Goal: Task Accomplishment & Management: Use online tool/utility

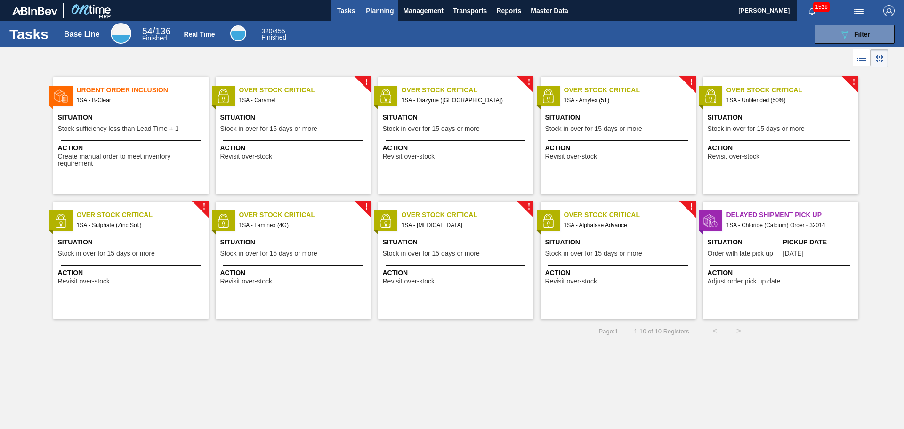
click at [381, 8] on span "Planning" at bounding box center [380, 10] width 28 height 11
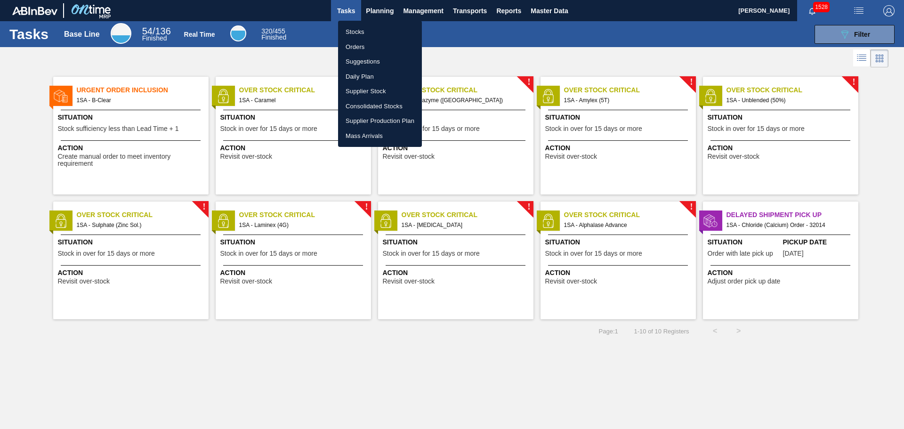
click at [361, 43] on li "Orders" at bounding box center [380, 47] width 84 height 15
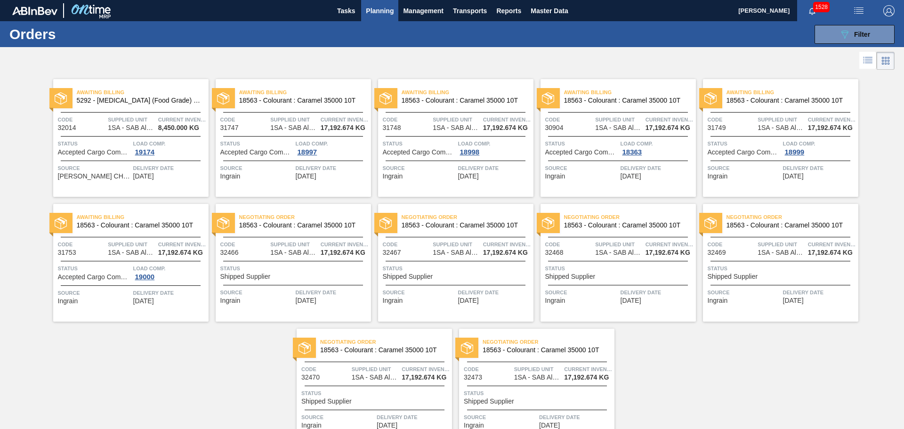
click at [378, 9] on span "Planning" at bounding box center [380, 10] width 28 height 11
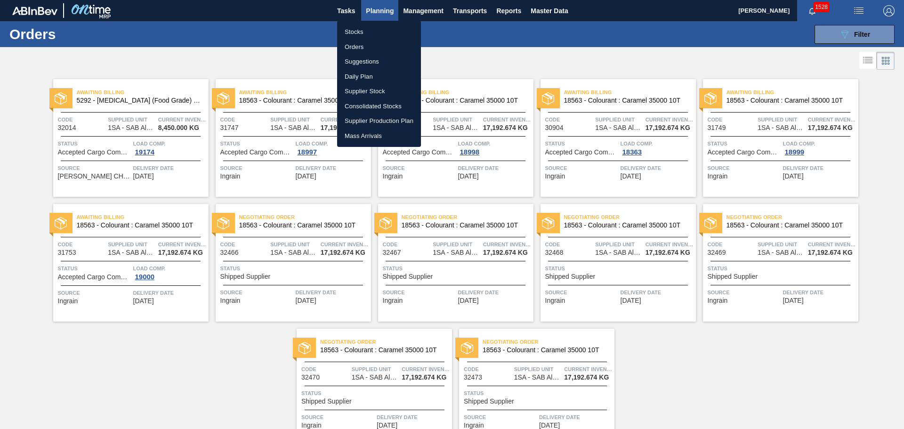
click at [362, 32] on li "Stocks" at bounding box center [379, 31] width 84 height 15
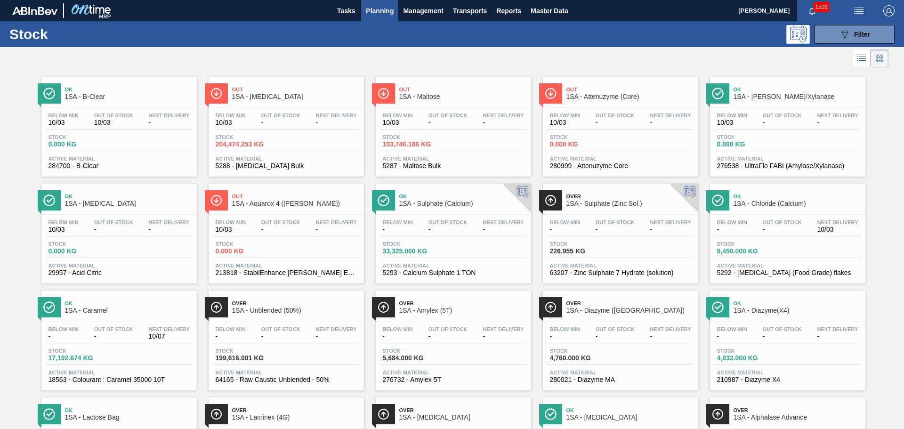
click at [306, 133] on div "Below Min 10/03 Out Of Stock - Next Delivery - Stock 204,474.253 KG Active Mate…" at bounding box center [286, 140] width 155 height 64
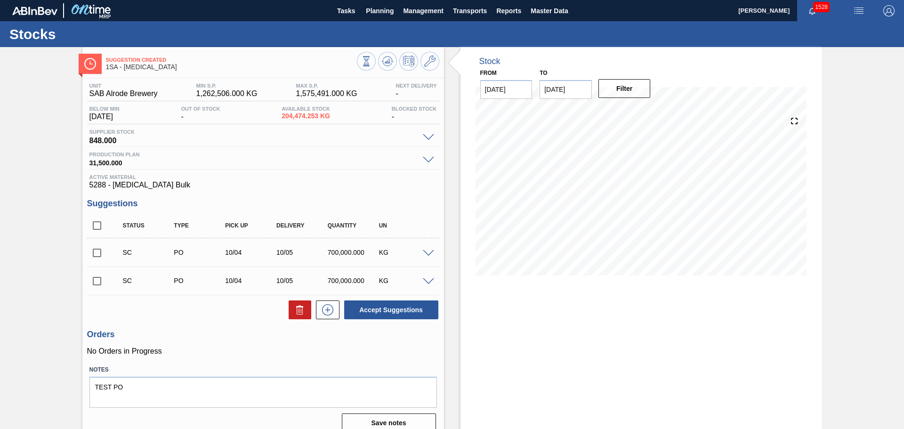
click at [427, 251] on span at bounding box center [428, 253] width 11 height 7
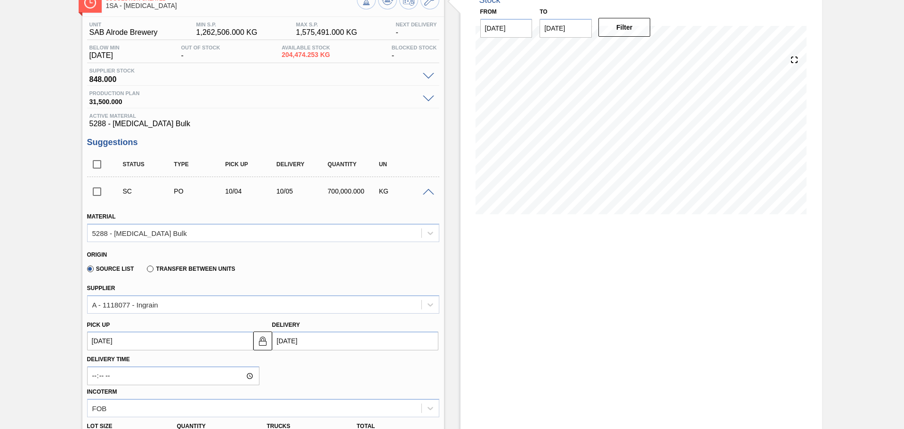
scroll to position [94, 0]
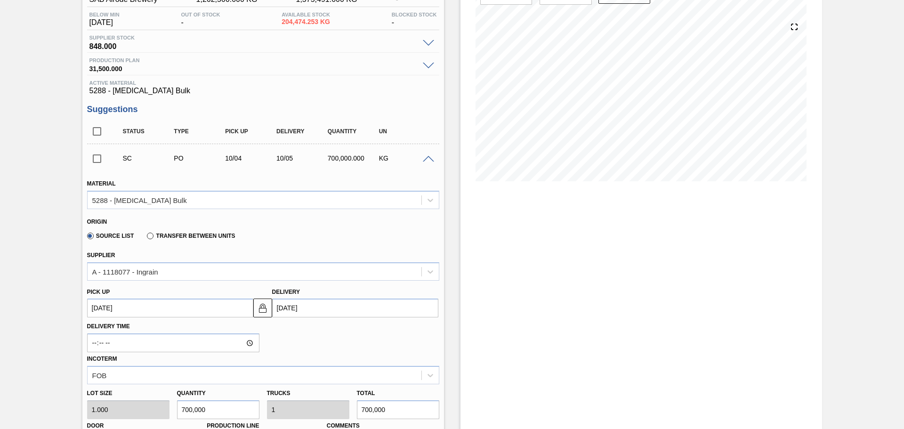
click at [301, 307] on input "[DATE]" at bounding box center [355, 307] width 166 height 19
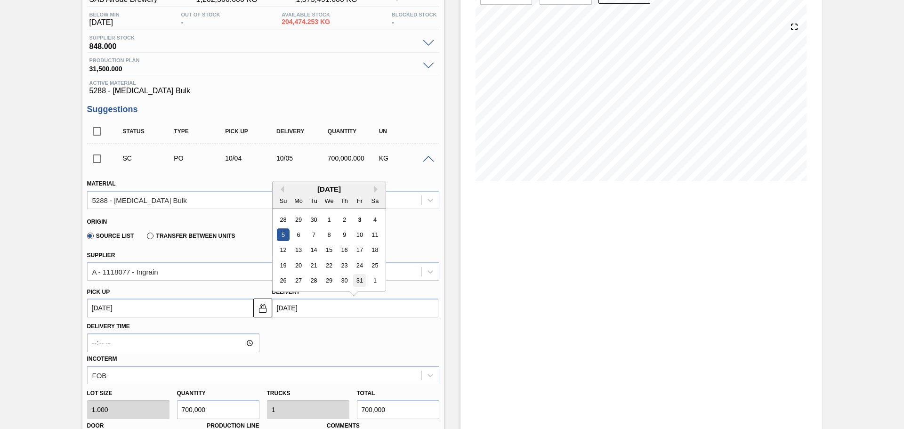
click at [362, 281] on div "31" at bounding box center [359, 280] width 13 height 13
type up3257261120 "[DATE]"
type input "[DATE]"
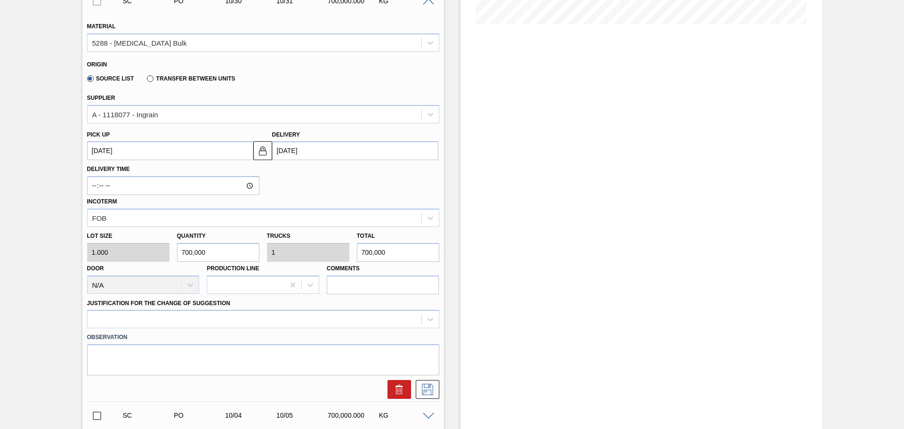
scroll to position [282, 0]
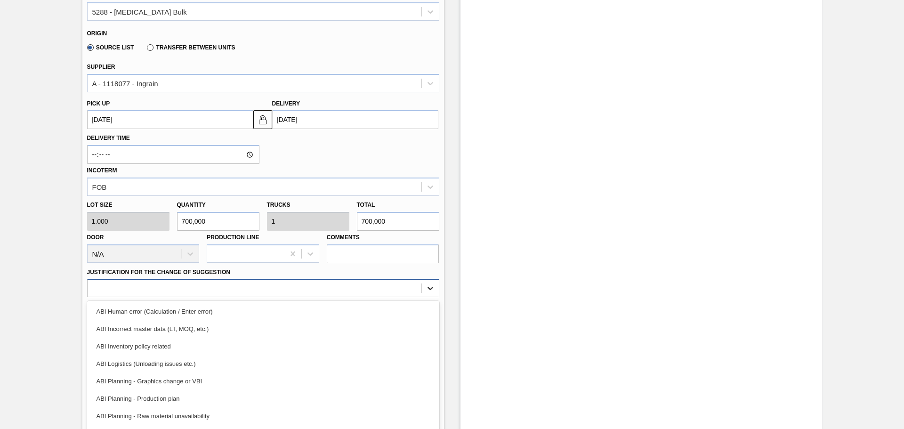
click at [429, 284] on div "option ABI Human error (Calculation / Enter error) focused, 1 of 18. 18 results…" at bounding box center [263, 288] width 352 height 18
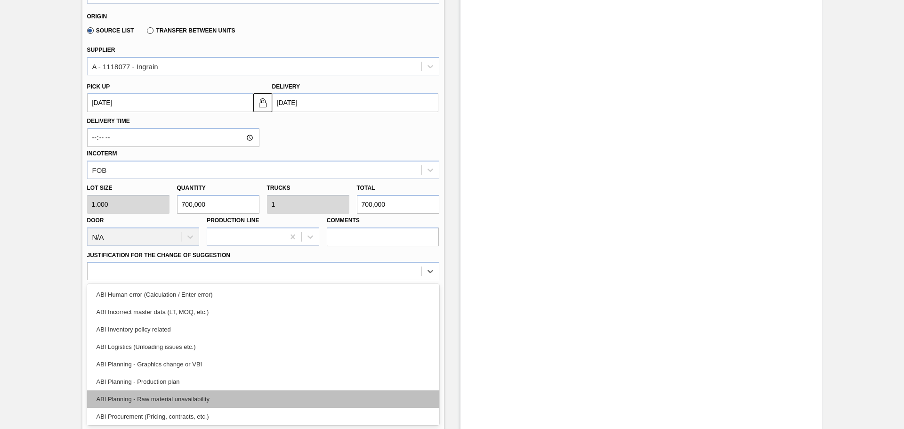
click at [193, 401] on div "ABI Planning - Raw material unavailability" at bounding box center [263, 398] width 352 height 17
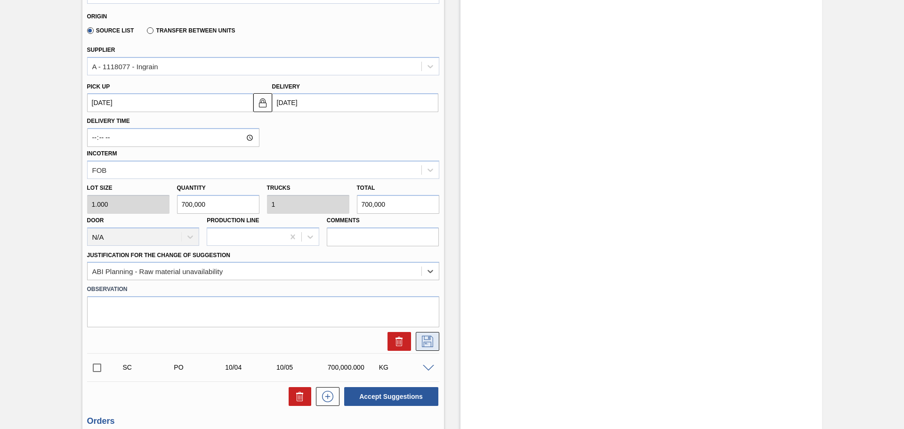
click at [422, 341] on icon at bounding box center [427, 341] width 15 height 11
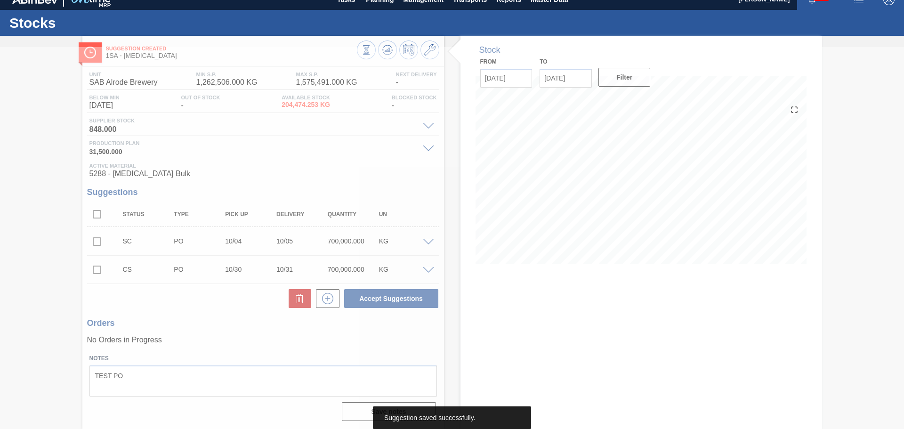
scroll to position [0, 0]
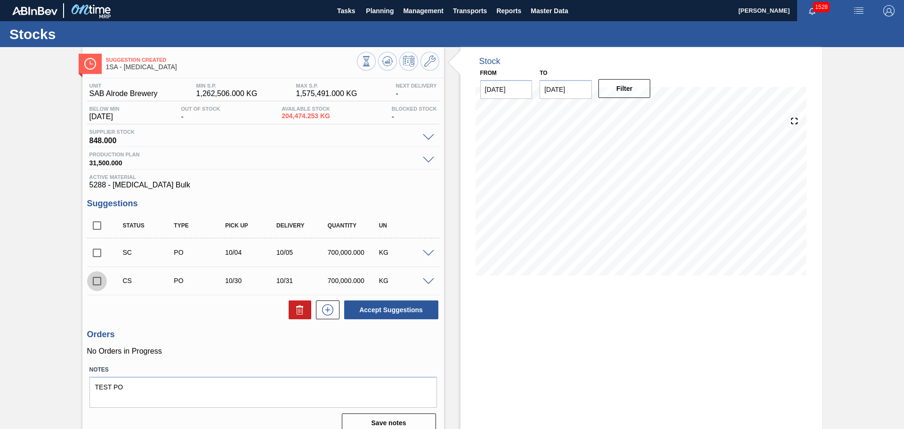
click at [96, 282] on input "checkbox" at bounding box center [97, 281] width 20 height 20
click at [380, 312] on button "Accept Suggestions" at bounding box center [391, 309] width 94 height 19
checkbox input "false"
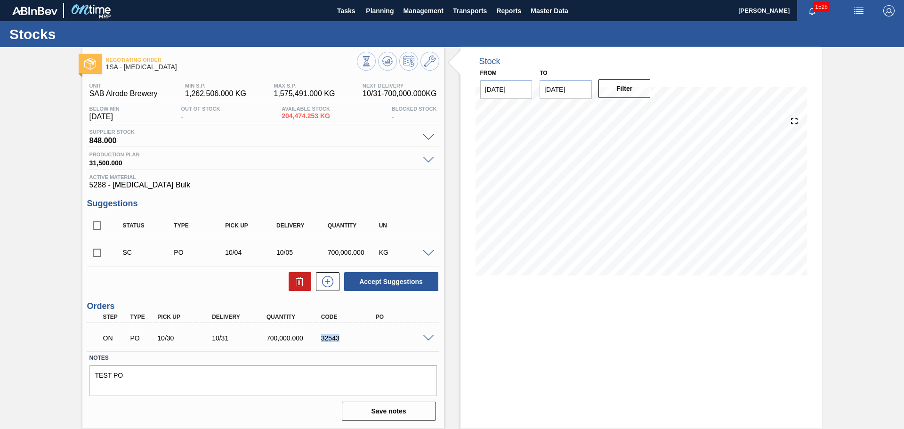
drag, startPoint x: 322, startPoint y: 338, endPoint x: 343, endPoint y: 339, distance: 21.2
click at [343, 339] on div "32543" at bounding box center [349, 338] width 61 height 8
copy div "32543"
click at [381, 14] on span "Planning" at bounding box center [380, 10] width 28 height 11
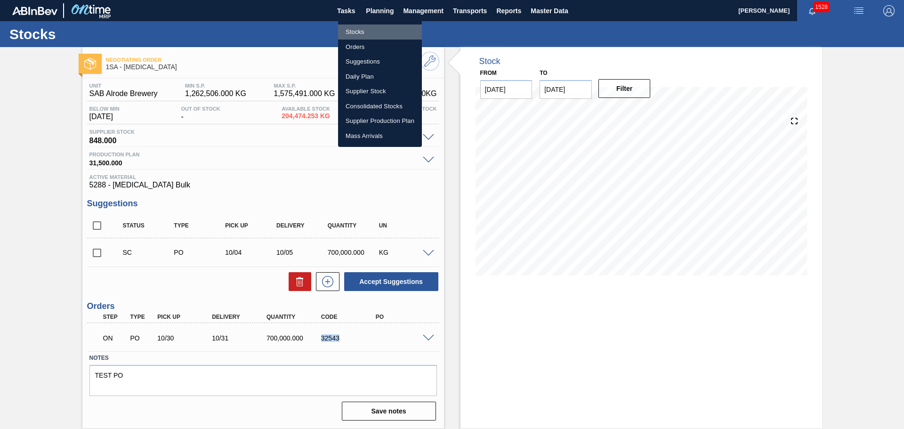
click at [361, 32] on li "Stocks" at bounding box center [380, 31] width 84 height 15
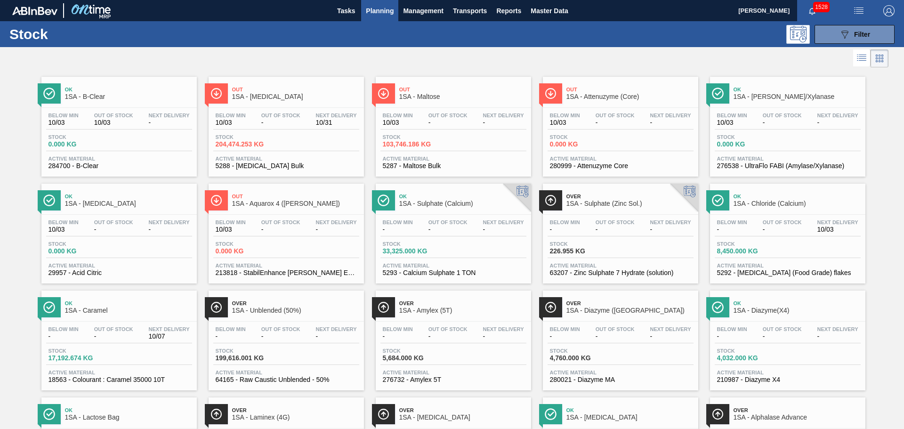
click at [459, 148] on div "Stock 103,746.186 KG" at bounding box center [453, 142] width 146 height 17
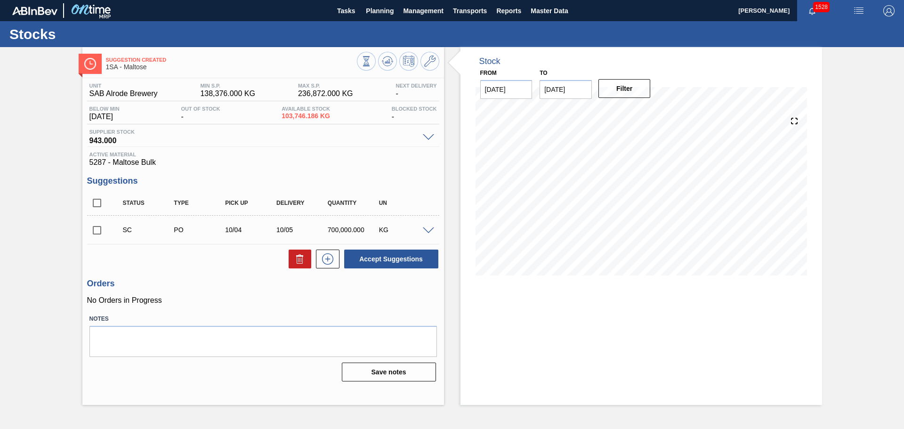
click at [425, 228] on span at bounding box center [428, 230] width 11 height 7
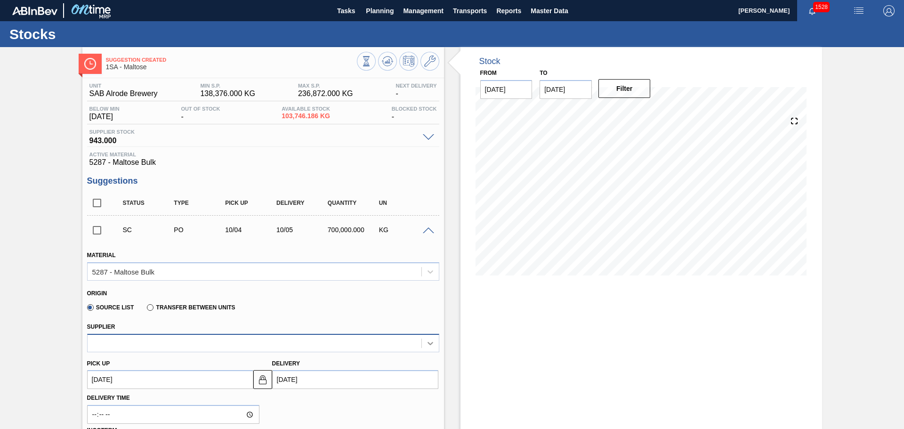
drag, startPoint x: 426, startPoint y: 345, endPoint x: 413, endPoint y: 346, distance: 13.2
click at [426, 345] on icon at bounding box center [430, 342] width 9 height 9
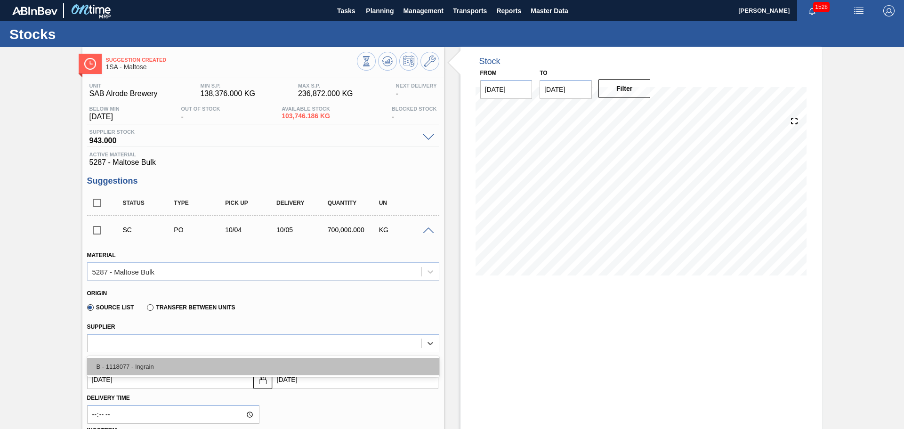
click at [340, 367] on div "B - 1118077 - Ingrain" at bounding box center [263, 366] width 352 height 17
type input "21.875"
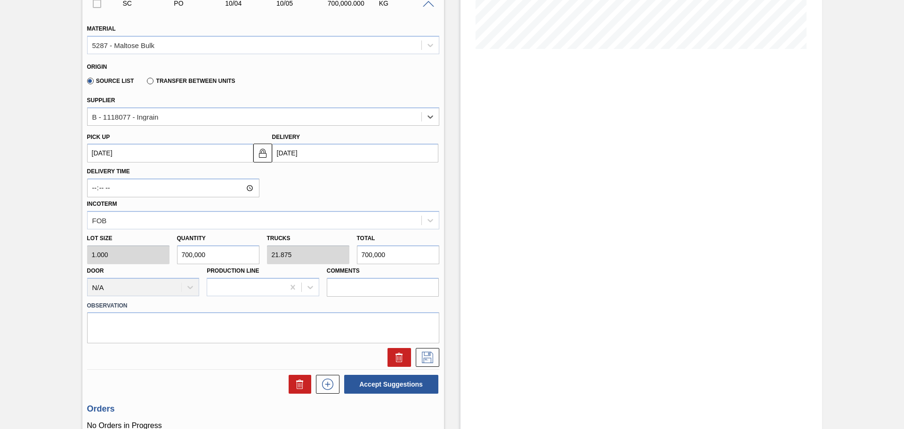
scroll to position [235, 0]
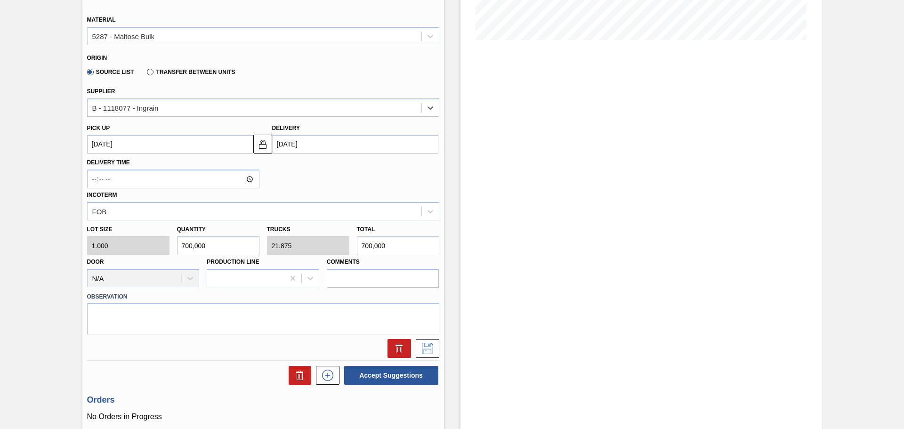
click at [312, 144] on input "[DATE]" at bounding box center [355, 144] width 166 height 19
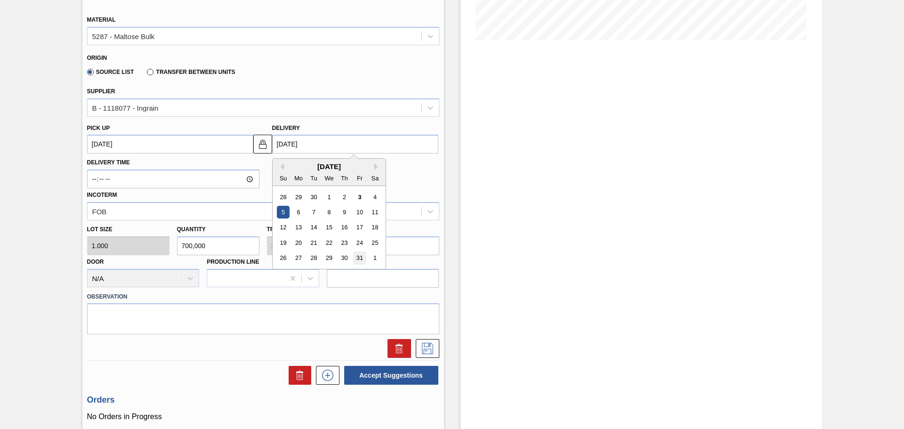
click at [358, 257] on div "31" at bounding box center [359, 258] width 13 height 13
type up3257261178 "[DATE]"
type input "[DATE]"
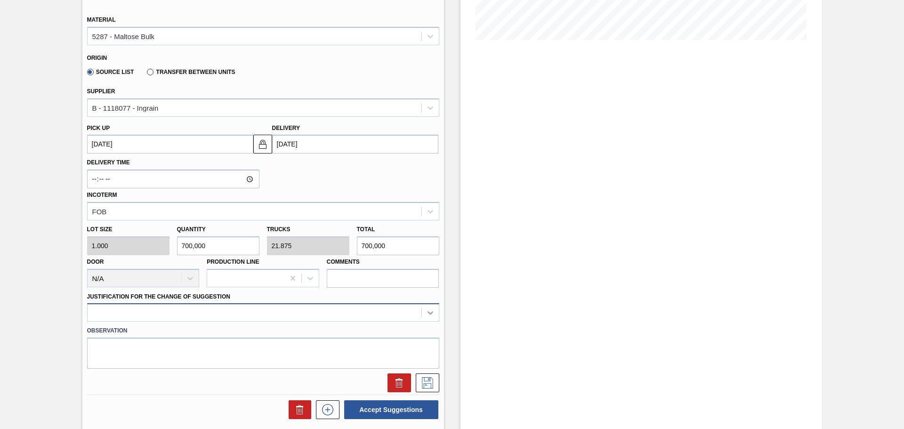
click at [431, 314] on div at bounding box center [263, 312] width 352 height 18
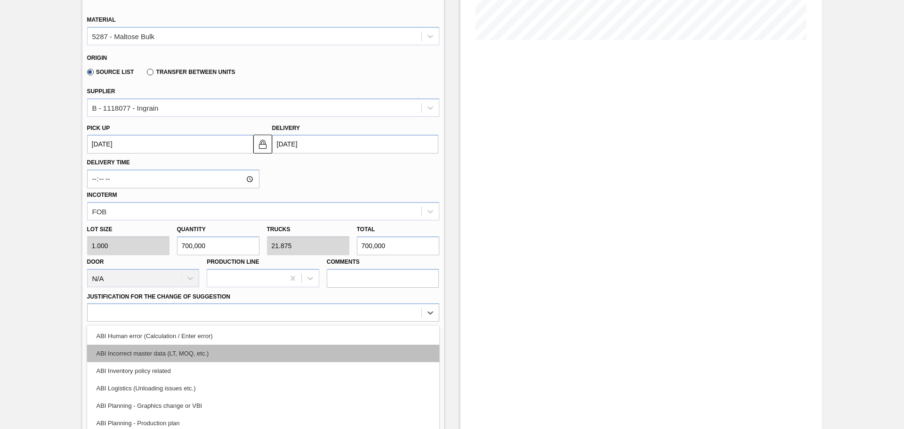
scroll to position [277, 0]
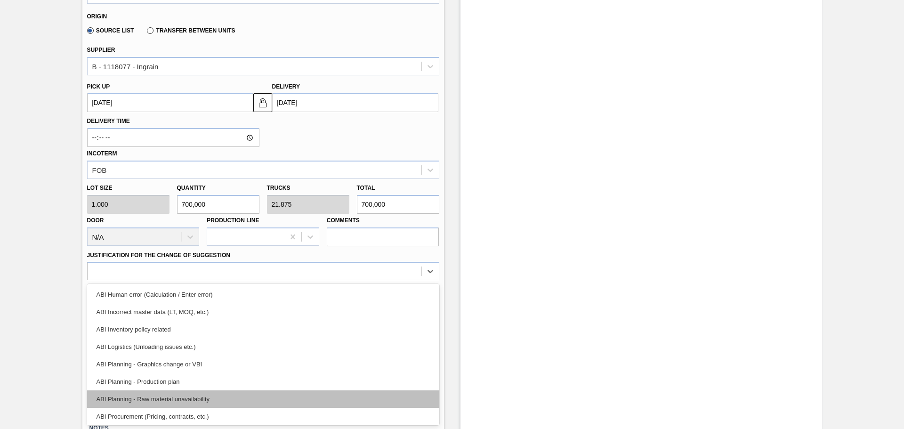
click at [211, 400] on div "ABI Planning - Raw material unavailability" at bounding box center [263, 398] width 352 height 17
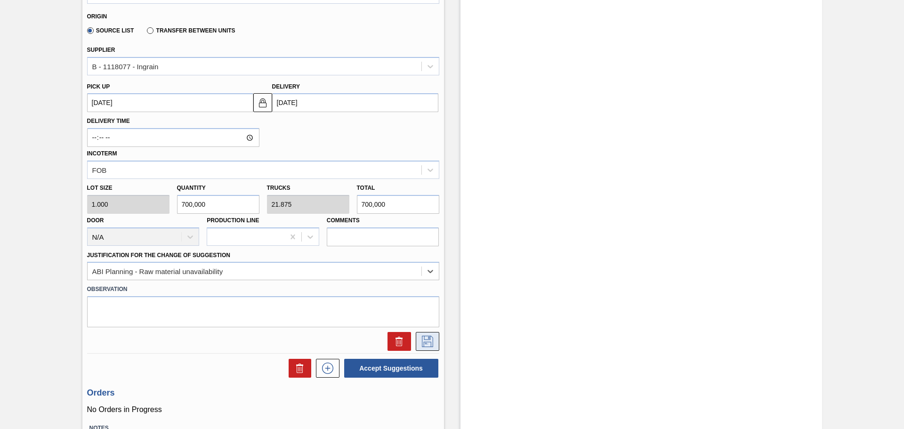
click at [425, 343] on icon at bounding box center [427, 341] width 5 height 8
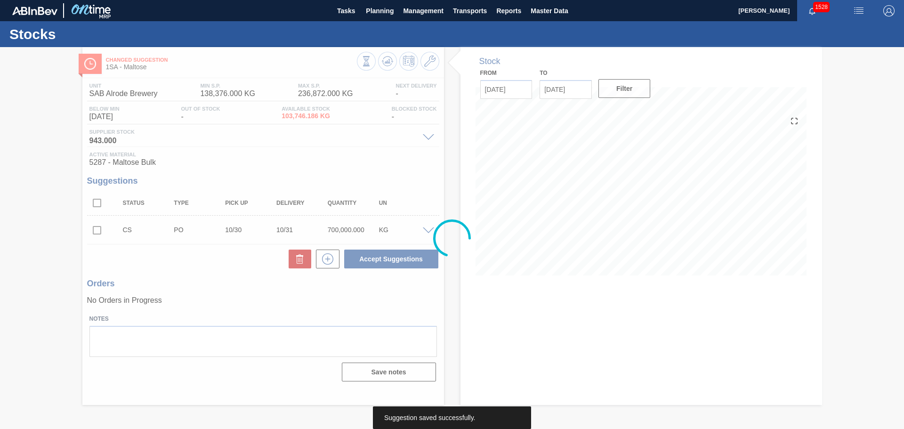
scroll to position [0, 0]
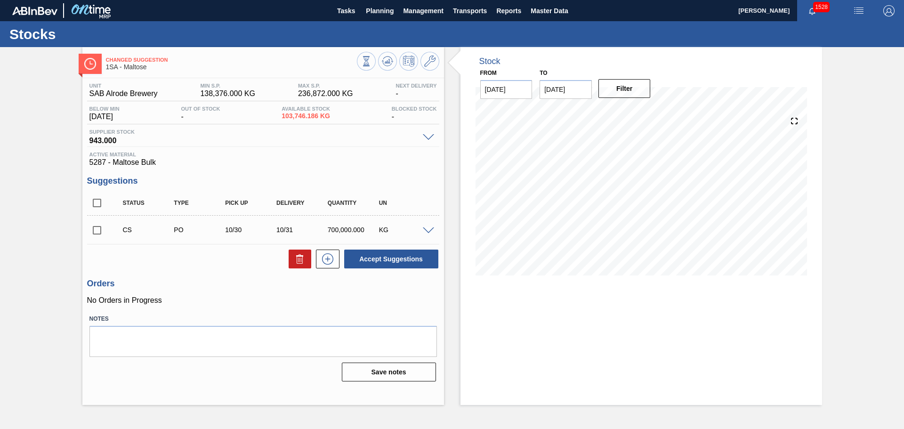
click at [97, 231] on input "checkbox" at bounding box center [97, 230] width 20 height 20
click at [388, 261] on button "Accept Suggestions" at bounding box center [391, 259] width 94 height 19
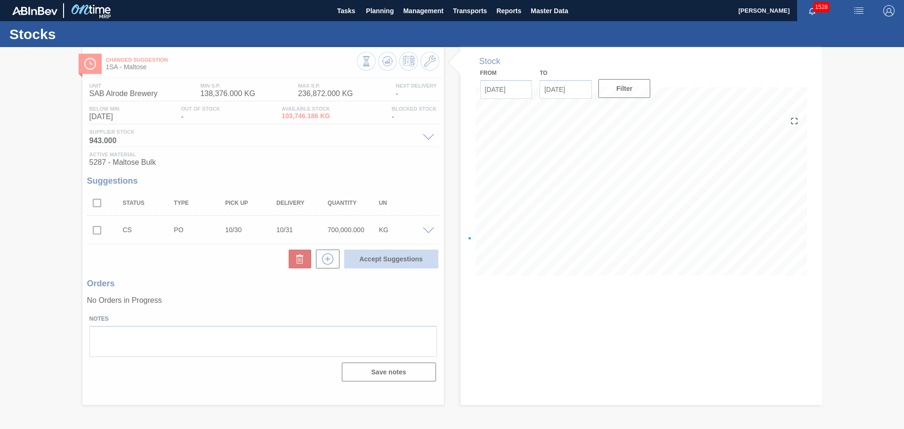
checkbox input "false"
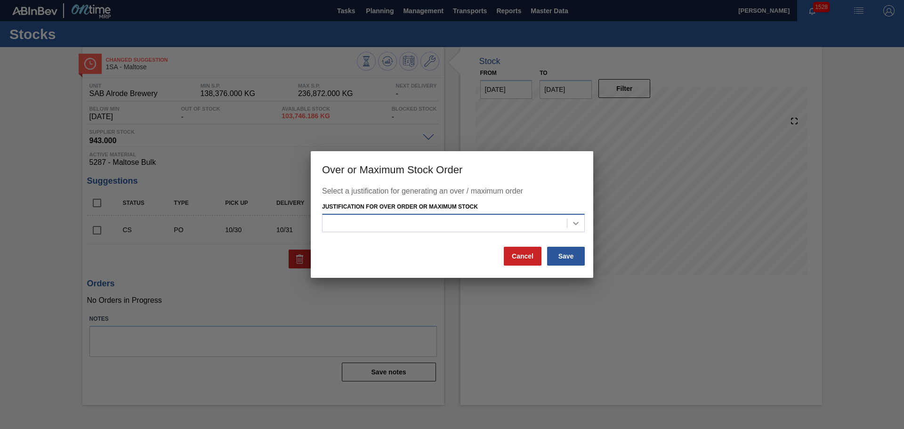
click at [573, 225] on icon at bounding box center [575, 222] width 9 height 9
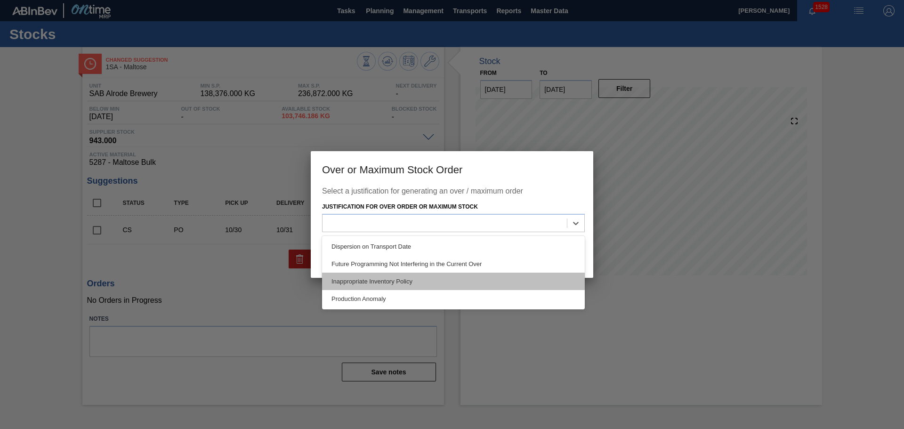
click at [401, 283] on div "Inappropriate Inventory Policy" at bounding box center [453, 281] width 263 height 17
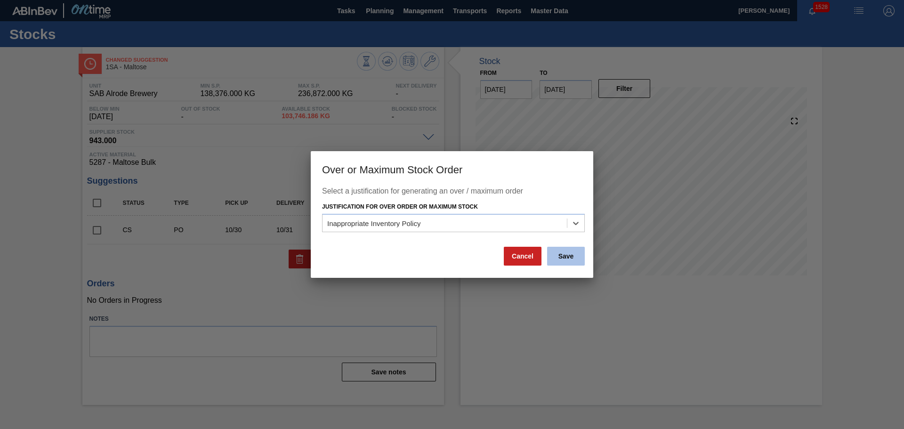
click at [561, 257] on button "Save" at bounding box center [566, 256] width 38 height 19
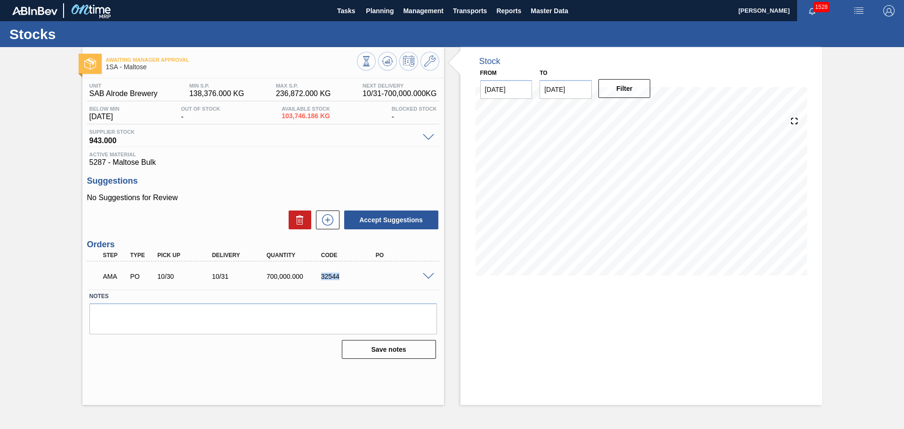
drag, startPoint x: 321, startPoint y: 275, endPoint x: 343, endPoint y: 279, distance: 22.4
click at [343, 279] on div "32544" at bounding box center [349, 277] width 61 height 8
copy div "32544"
click at [381, 12] on span "Planning" at bounding box center [380, 10] width 28 height 11
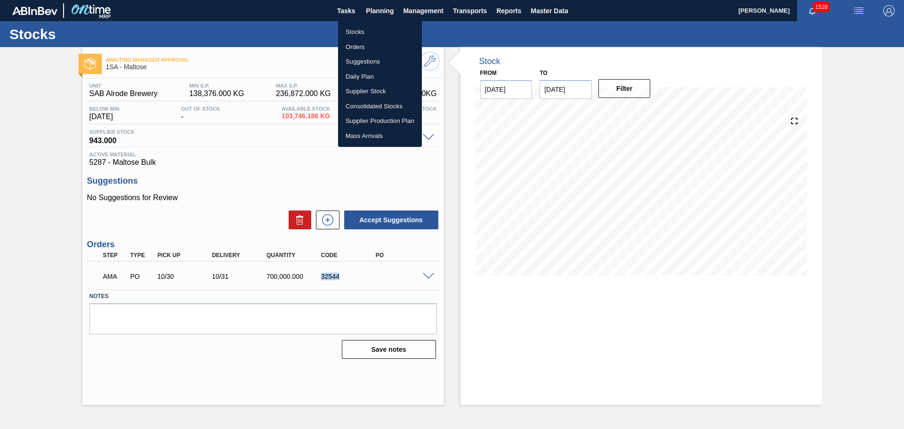
click at [367, 48] on li "Orders" at bounding box center [380, 47] width 84 height 15
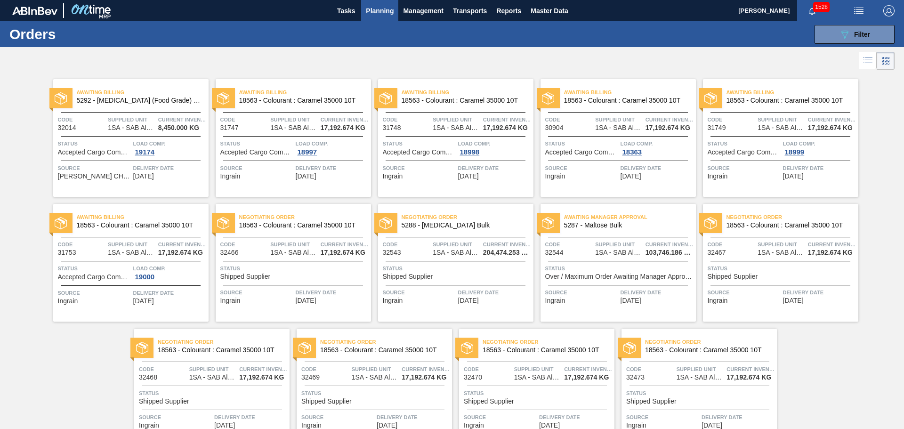
click at [424, 252] on div "Code 32543" at bounding box center [407, 248] width 48 height 16
